Goal: Task Accomplishment & Management: Complete application form

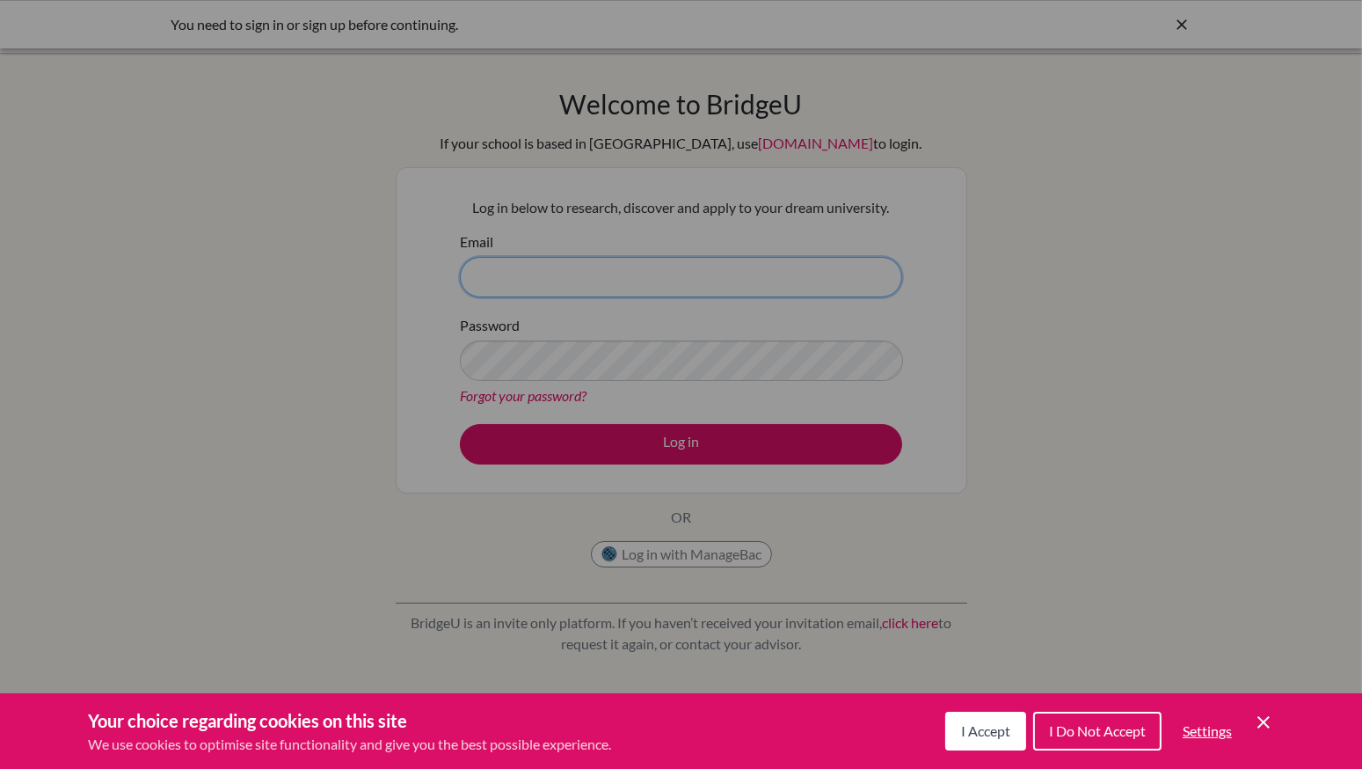
type input "[PERSON_NAME][EMAIL_ADDRESS][DOMAIN_NAME]"
drag, startPoint x: 714, startPoint y: 265, endPoint x: 682, endPoint y: 274, distance: 32.9
click at [682, 274] on div "Cookie Preferences" at bounding box center [681, 384] width 1362 height 769
click at [630, 278] on div "Cookie Preferences" at bounding box center [681, 384] width 1362 height 769
click at [620, 277] on div "Cookie Preferences" at bounding box center [681, 384] width 1362 height 769
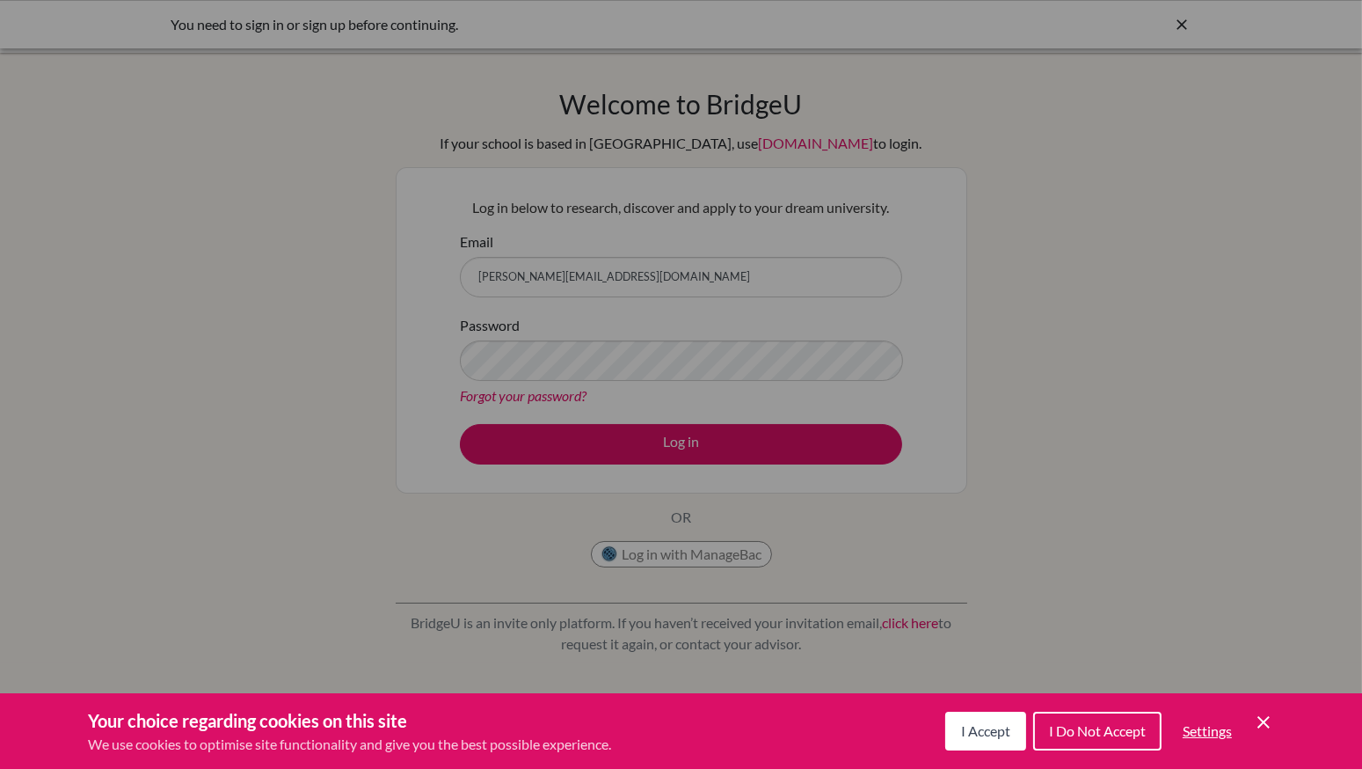
click at [620, 277] on div "Cookie Preferences" at bounding box center [681, 384] width 1362 height 769
click at [1253, 714] on icon "Cookie Control Close Icon" at bounding box center [1263, 722] width 21 height 21
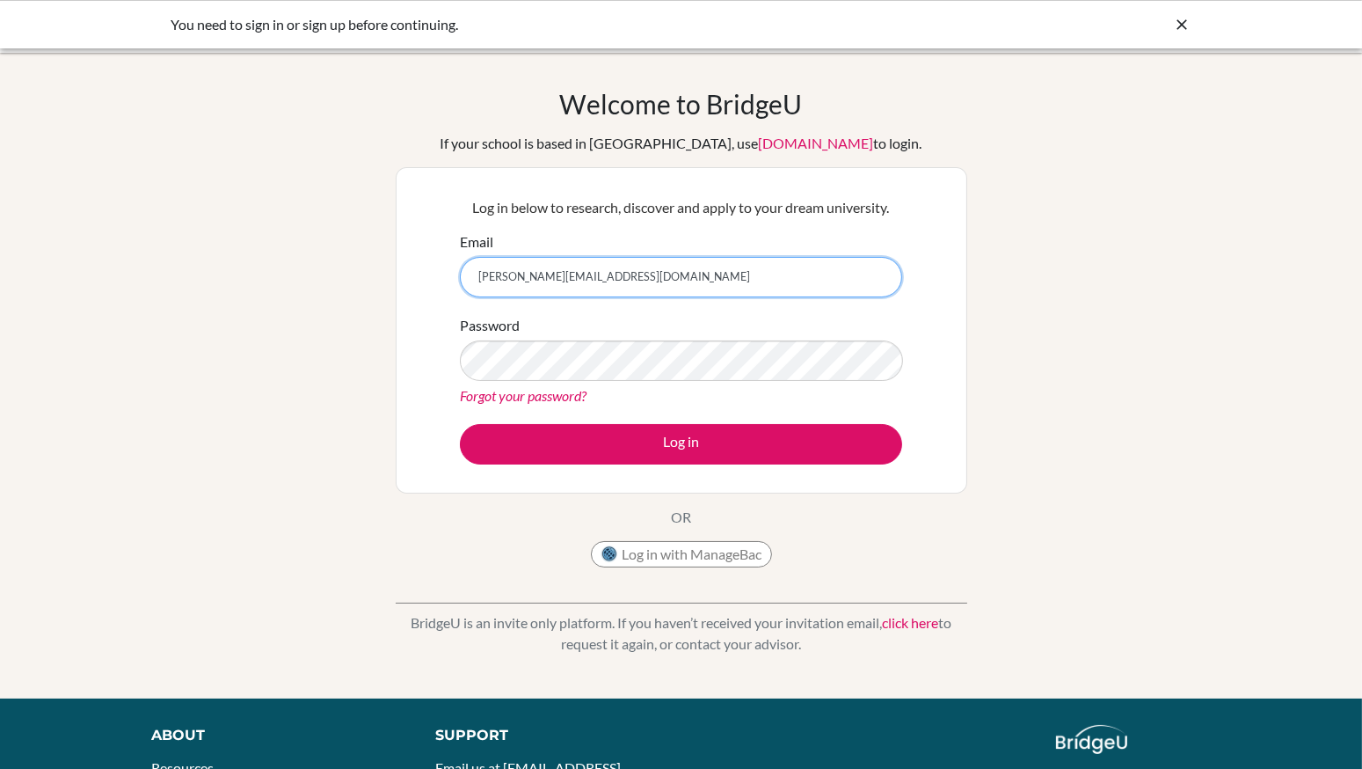
drag, startPoint x: 648, startPoint y: 279, endPoint x: 325, endPoint y: 307, distance: 324.0
click at [325, 307] on div "Welcome to BridgeU If your school is based in China, use app.bridge-u.com.cn to…" at bounding box center [681, 375] width 1362 height 575
click at [950, 387] on div "Log in below to research, discover and apply to your dream university. Email na…" at bounding box center [682, 330] width 572 height 326
type input "najla.hashmi@headstart.edu.pk"
click at [1183, 18] on icon at bounding box center [1183, 25] width 18 height 18
